Goal: Information Seeking & Learning: Learn about a topic

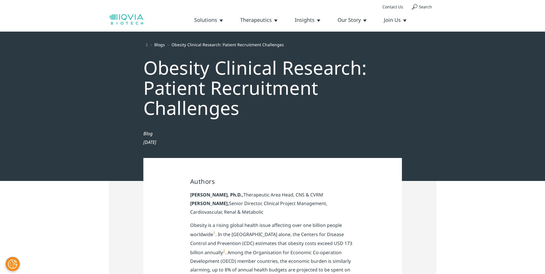
drag, startPoint x: 232, startPoint y: 211, endPoint x: 189, endPoint y: 198, distance: 45.7
copy p "Joanna Pulawska, Ph.D., Therapeutic Area Head, CNS & CVRM Nicole Zandy, Senior …"
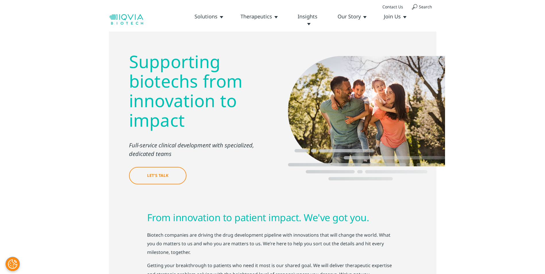
click at [0, 0] on link "Insights & Resources" at bounding box center [0, 0] width 0 height 0
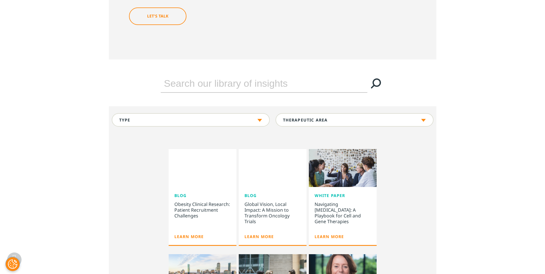
scroll to position [172, 0]
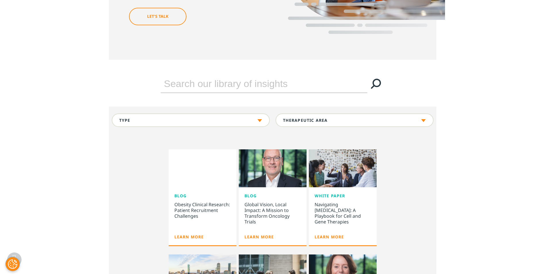
click at [260, 119] on div "Type Loading Clear Or/And Operator" at bounding box center [191, 119] width 158 height 13
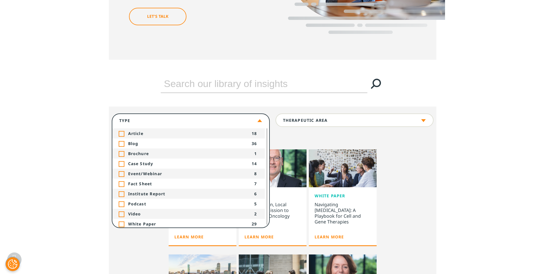
click at [137, 134] on span "Article" at bounding box center [189, 133] width 122 height 5
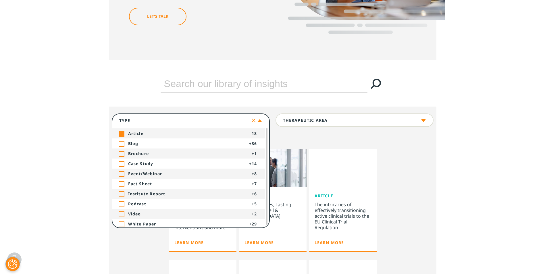
click at [262, 121] on div "Type Loading Clear Or/And Operator" at bounding box center [191, 119] width 158 height 13
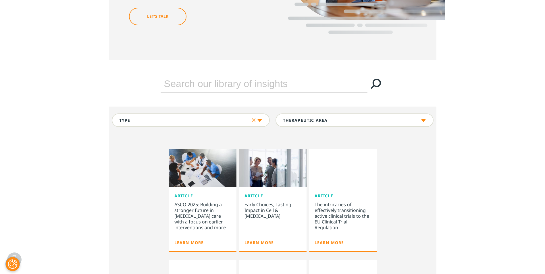
click at [179, 202] on div "ASCO 2025: Building a stronger future in [MEDICAL_DATA] care with a focus on ea…" at bounding box center [202, 217] width 56 height 31
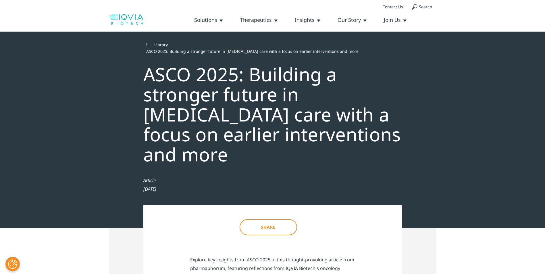
click at [173, 76] on div "ASCO 2025: Building a stronger future in cancer care with a focus on earlier in…" at bounding box center [273, 112] width 270 height 115
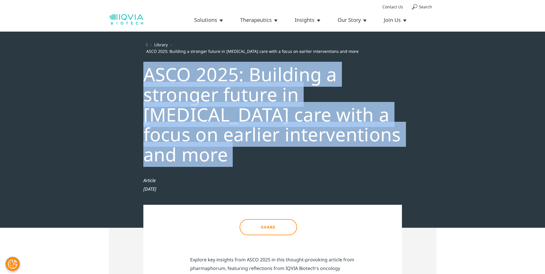
click at [173, 76] on div "ASCO 2025: Building a stronger future in cancer care with a focus on earlier in…" at bounding box center [273, 112] width 270 height 115
copy div "ASCO 2025: Building a stronger future in cancer care with a focus on earlier in…"
click at [252, 111] on div "ASCO 2025: Building a stronger future in cancer care with a focus on earlier in…" at bounding box center [273, 112] width 270 height 115
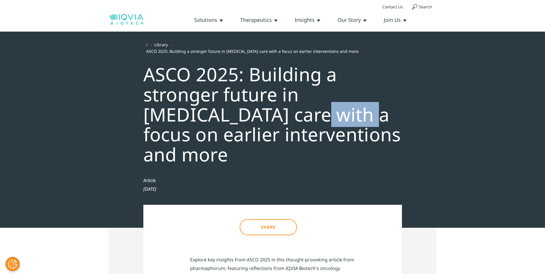
click at [252, 111] on div "ASCO 2025: Building a stronger future in cancer care with a focus on earlier in…" at bounding box center [273, 112] width 270 height 115
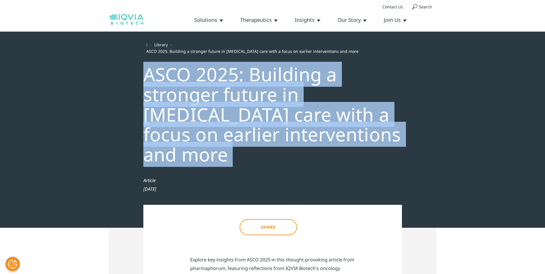
click at [252, 111] on div "ASCO 2025: Building a stronger future in cancer care with a focus on earlier in…" at bounding box center [273, 112] width 270 height 115
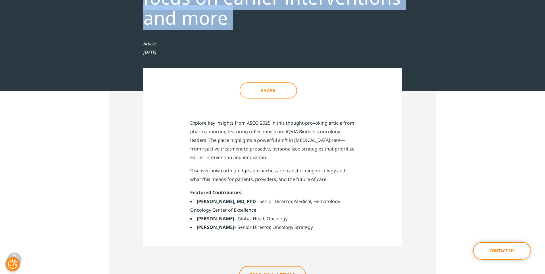
scroll to position [144, 0]
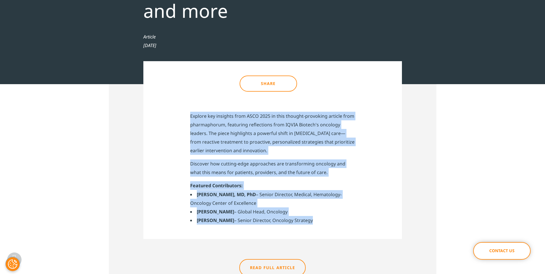
drag, startPoint x: 190, startPoint y: 96, endPoint x: 340, endPoint y: 207, distance: 186.5
click at [340, 207] on div "Share Explore key insights from ASCO 2025 in this thought-provoking article fro…" at bounding box center [272, 150] width 258 height 178
copy div "Explore key insights from ASCO 2025 in this thought-provoking article from phar…"
